Goal: Navigation & Orientation: Understand site structure

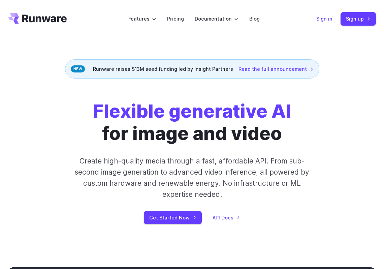
click at [323, 16] on link "Sign in" at bounding box center [325, 19] width 16 height 8
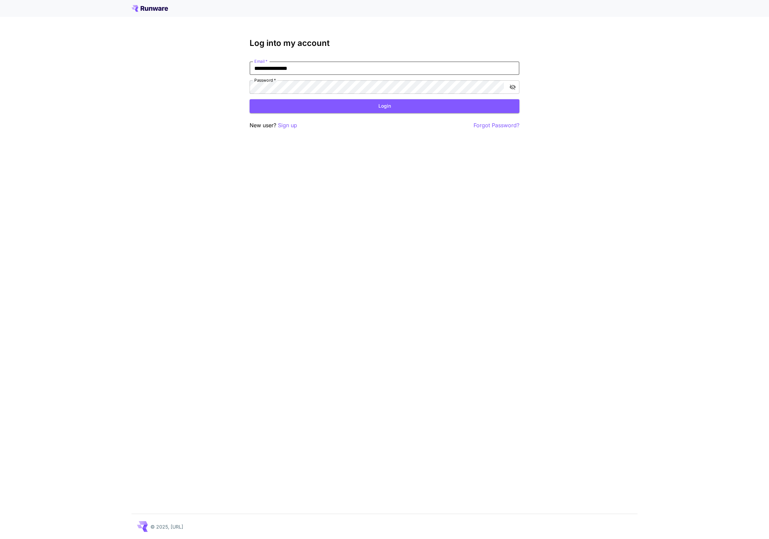
type input "**********"
click at [339, 113] on div "**********" at bounding box center [385, 83] width 270 height 91
click at [351, 107] on button "Login" at bounding box center [385, 106] width 270 height 14
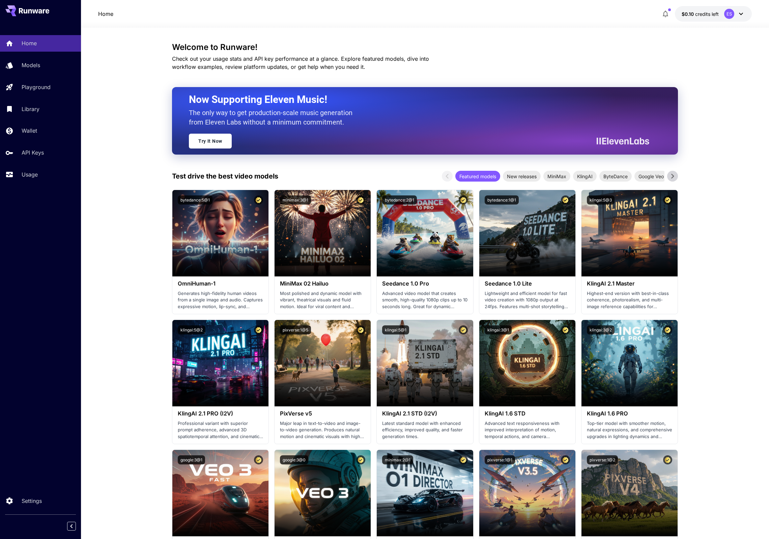
click at [718, 10] on button "$0.10 credits left ES" at bounding box center [713, 14] width 77 height 16
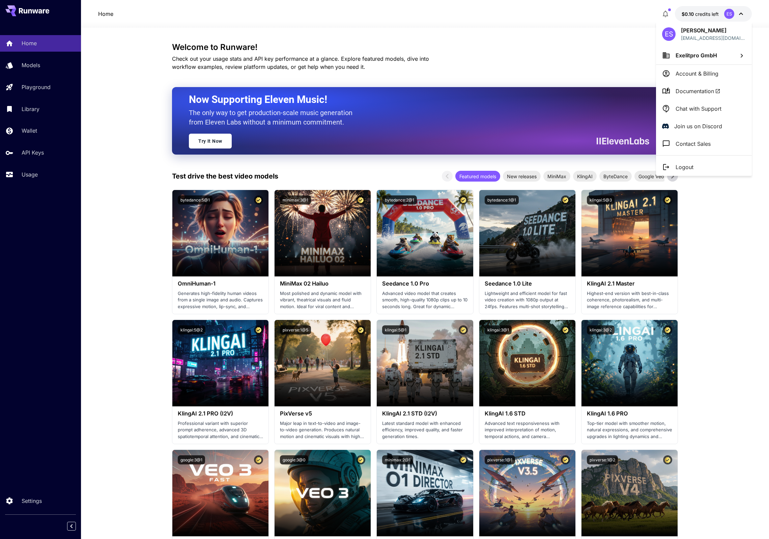
click at [718, 10] on div at bounding box center [384, 269] width 769 height 539
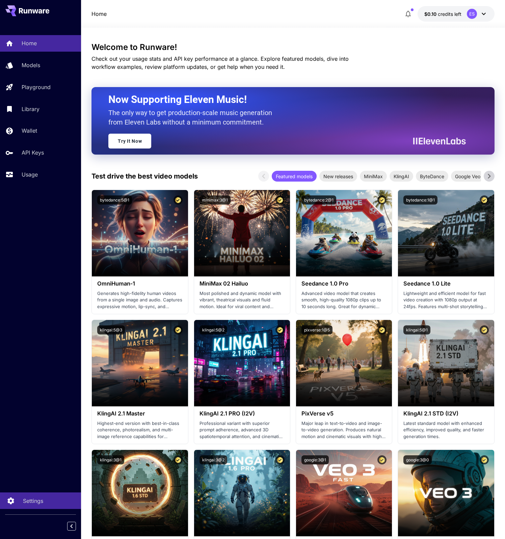
click at [48, 497] on div "Settings" at bounding box center [49, 500] width 53 height 8
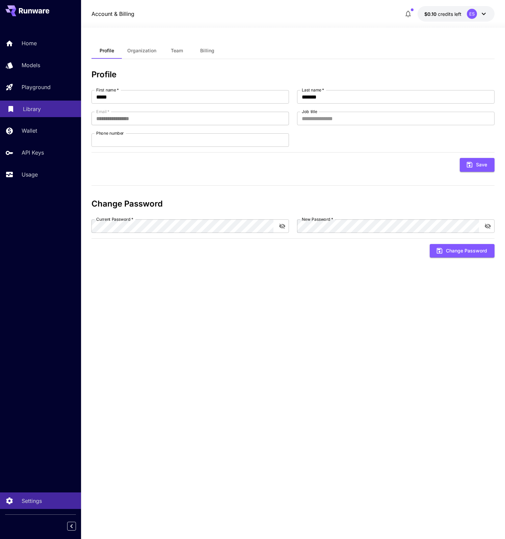
click at [58, 106] on div "Library" at bounding box center [49, 109] width 53 height 8
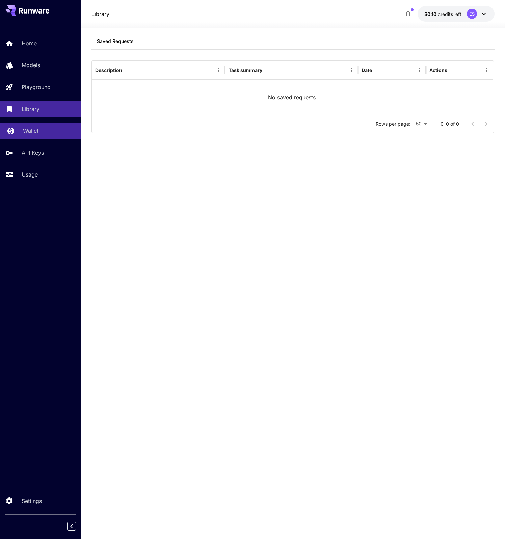
click at [56, 125] on link "Wallet" at bounding box center [40, 130] width 81 height 17
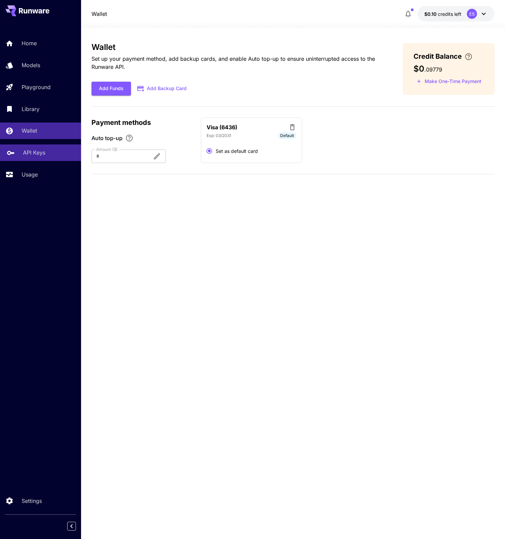
click at [48, 161] on link "API Keys" at bounding box center [40, 152] width 81 height 17
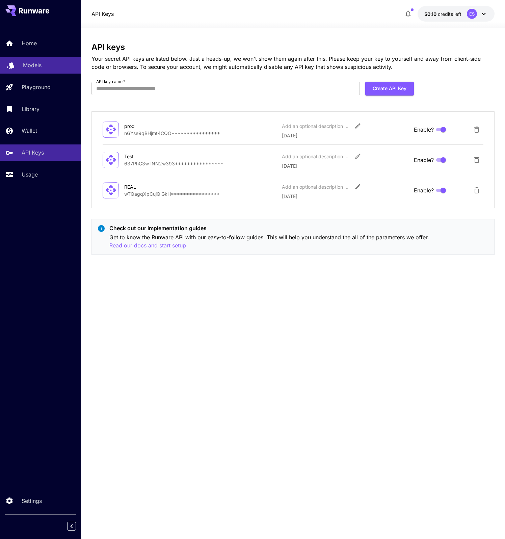
click at [63, 68] on div "Models" at bounding box center [49, 65] width 53 height 8
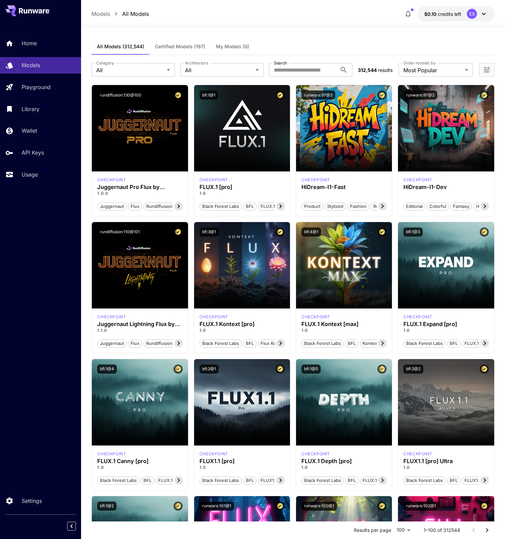
click at [44, 33] on div "Home Models Playground Library Wallet API Keys Usage" at bounding box center [40, 109] width 81 height 174
click at [54, 44] on div "Home" at bounding box center [49, 43] width 53 height 8
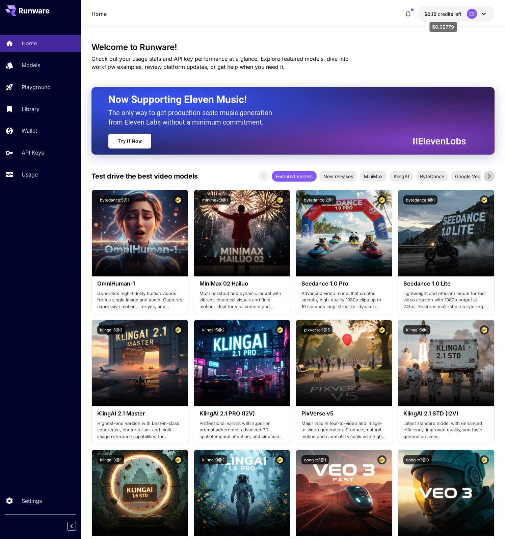
click at [441, 13] on span "credits left" at bounding box center [449, 14] width 24 height 6
click at [28, 177] on p "Usage" at bounding box center [31, 174] width 16 height 8
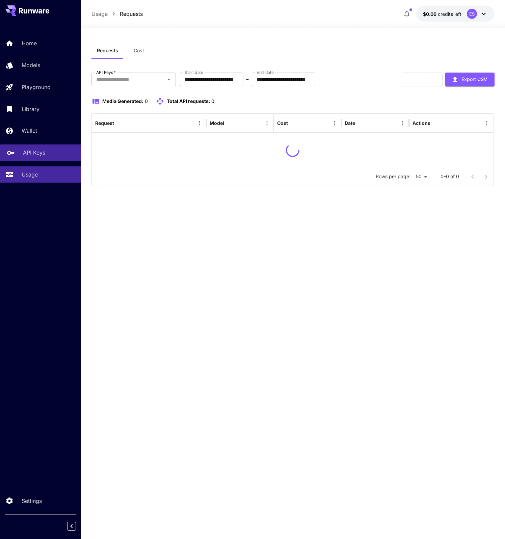
click at [48, 155] on div "API Keys" at bounding box center [49, 152] width 53 height 8
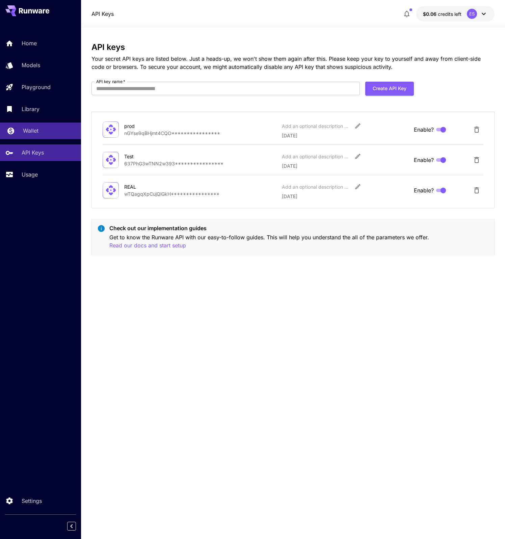
click at [59, 137] on link "Wallet" at bounding box center [40, 130] width 81 height 17
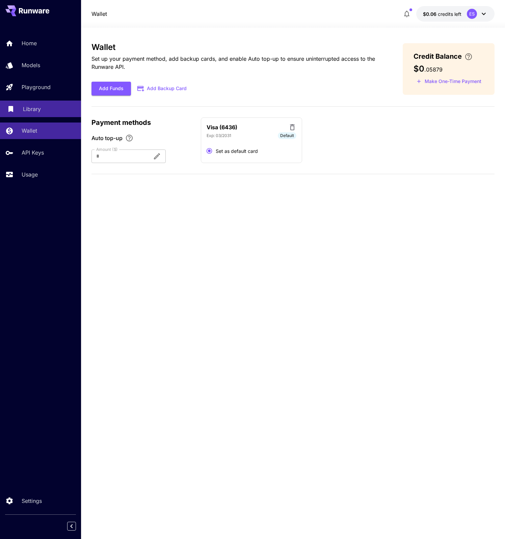
click at [36, 114] on link "Library" at bounding box center [40, 109] width 81 height 17
